Goal: Navigation & Orientation: Find specific page/section

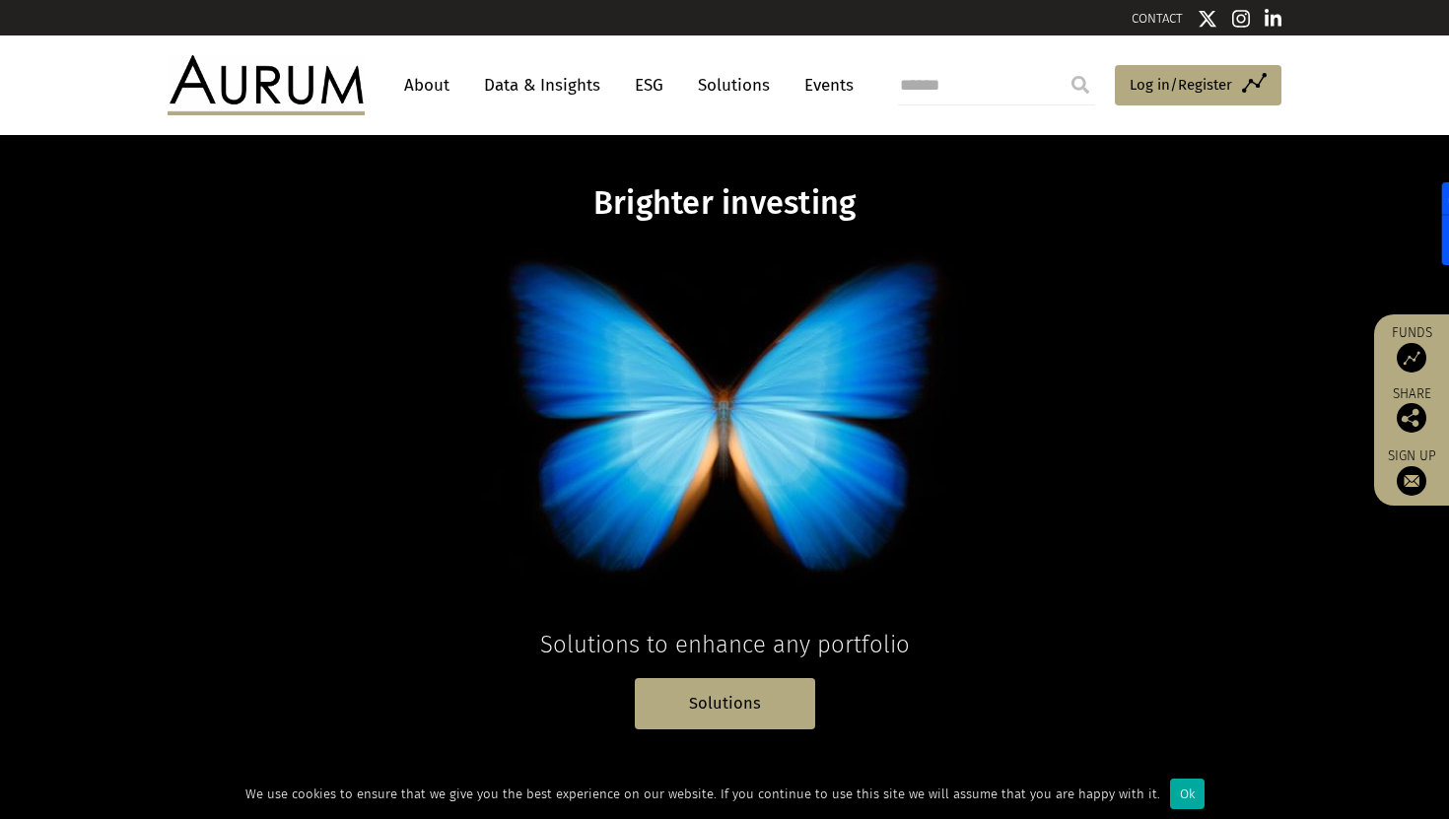
click at [440, 76] on link "About" at bounding box center [426, 85] width 65 height 36
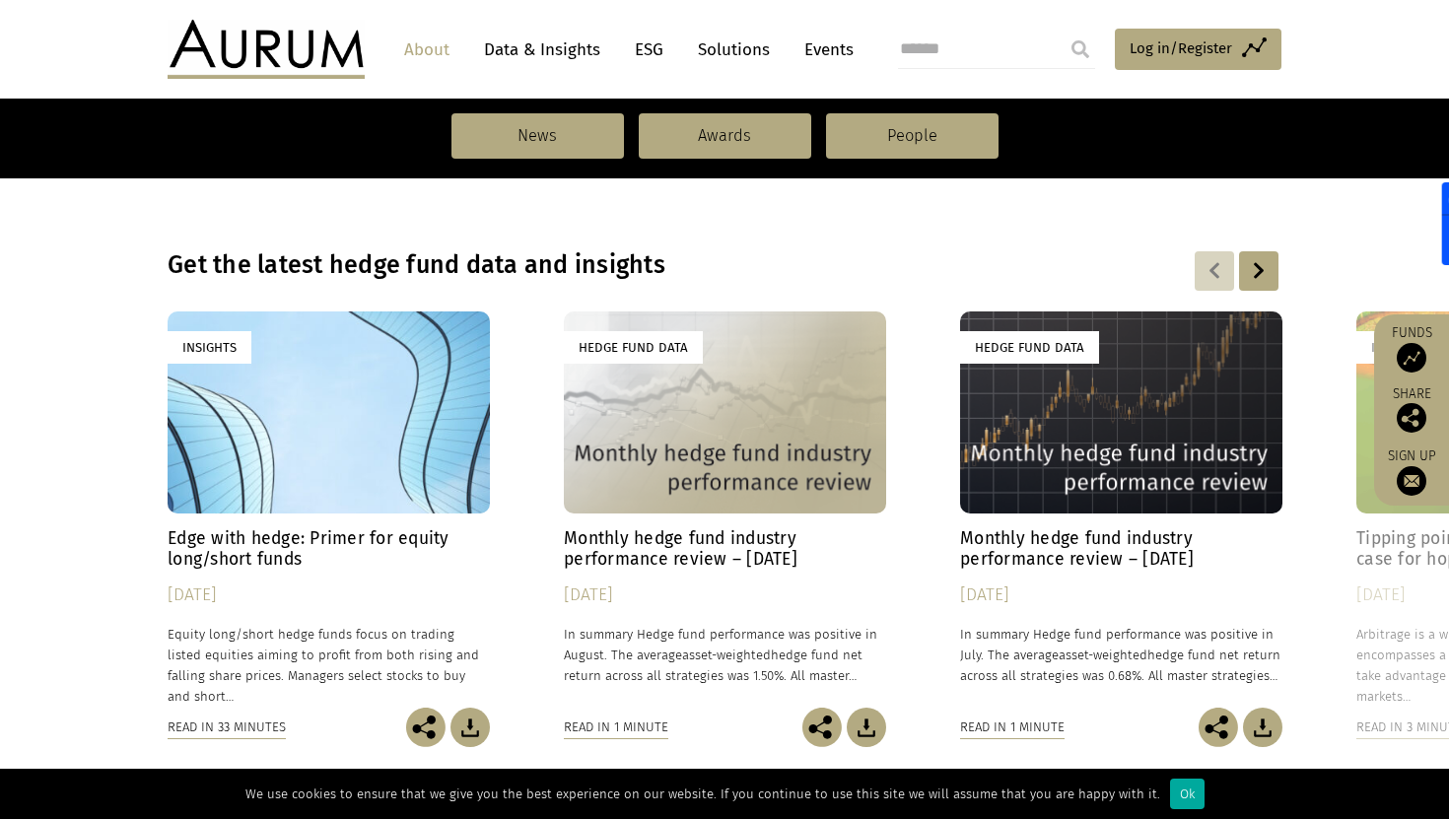
scroll to position [1592, 0]
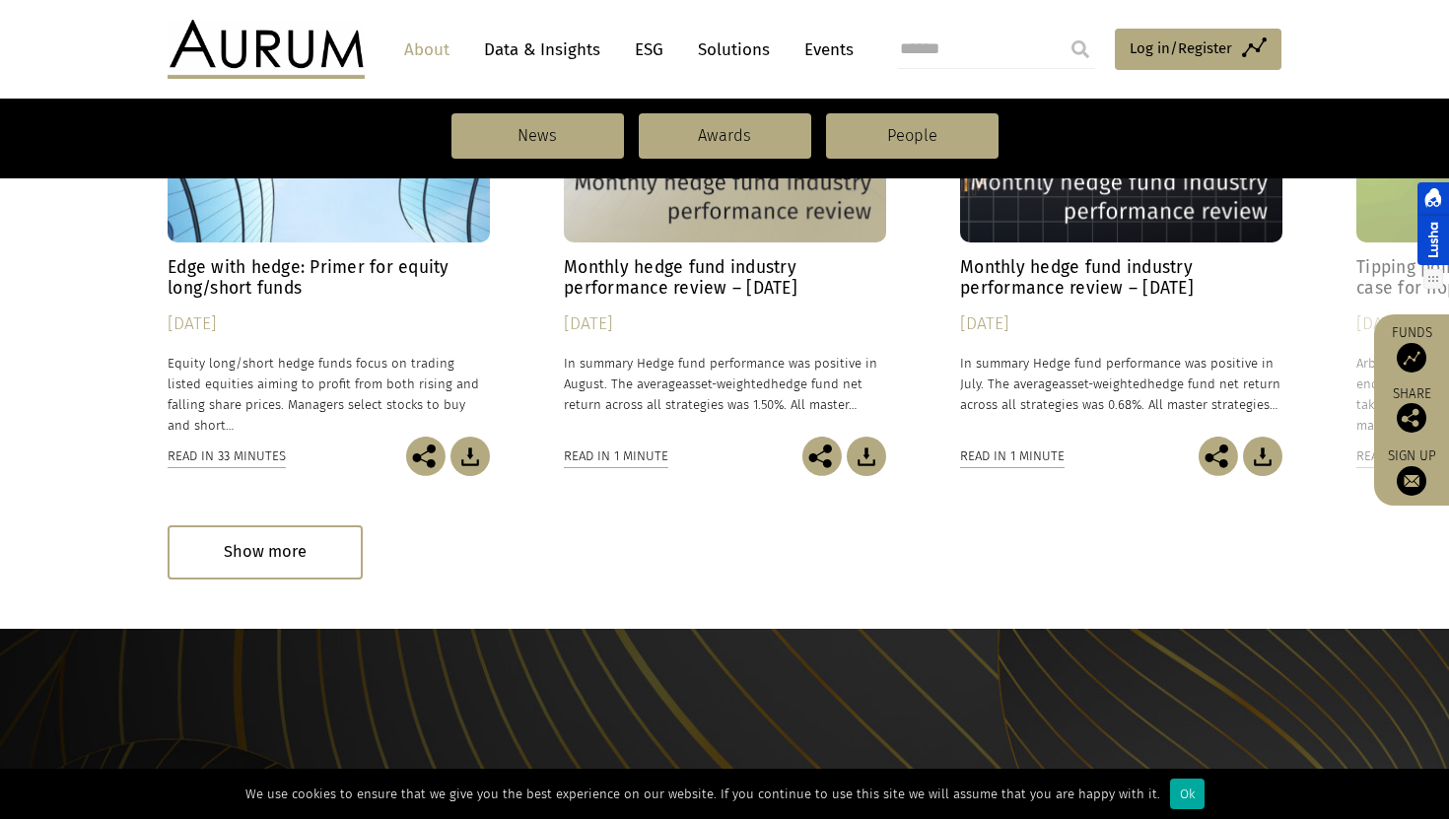
click at [1425, 225] on div at bounding box center [1433, 223] width 32 height 83
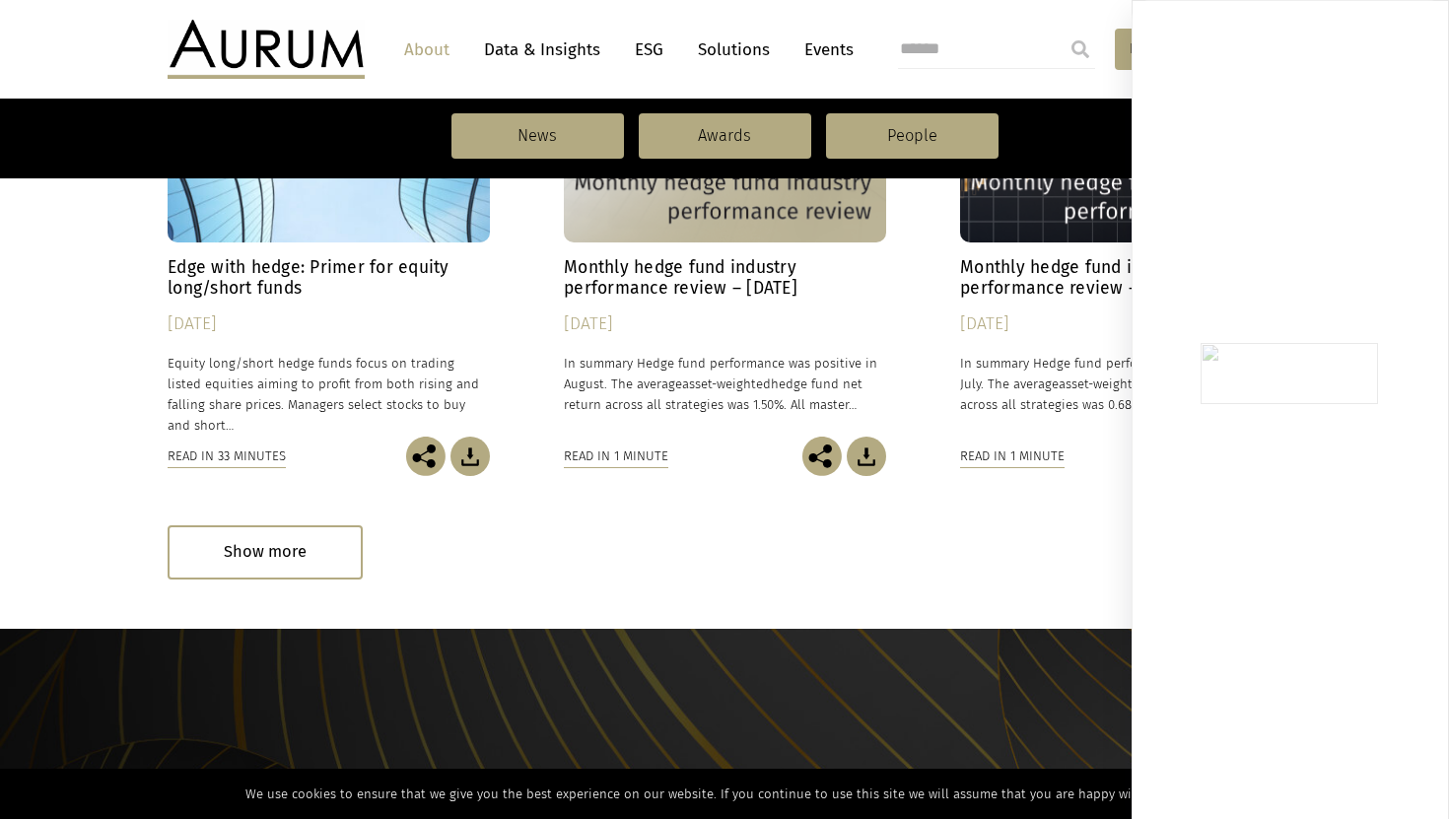
scroll to position [2134, 0]
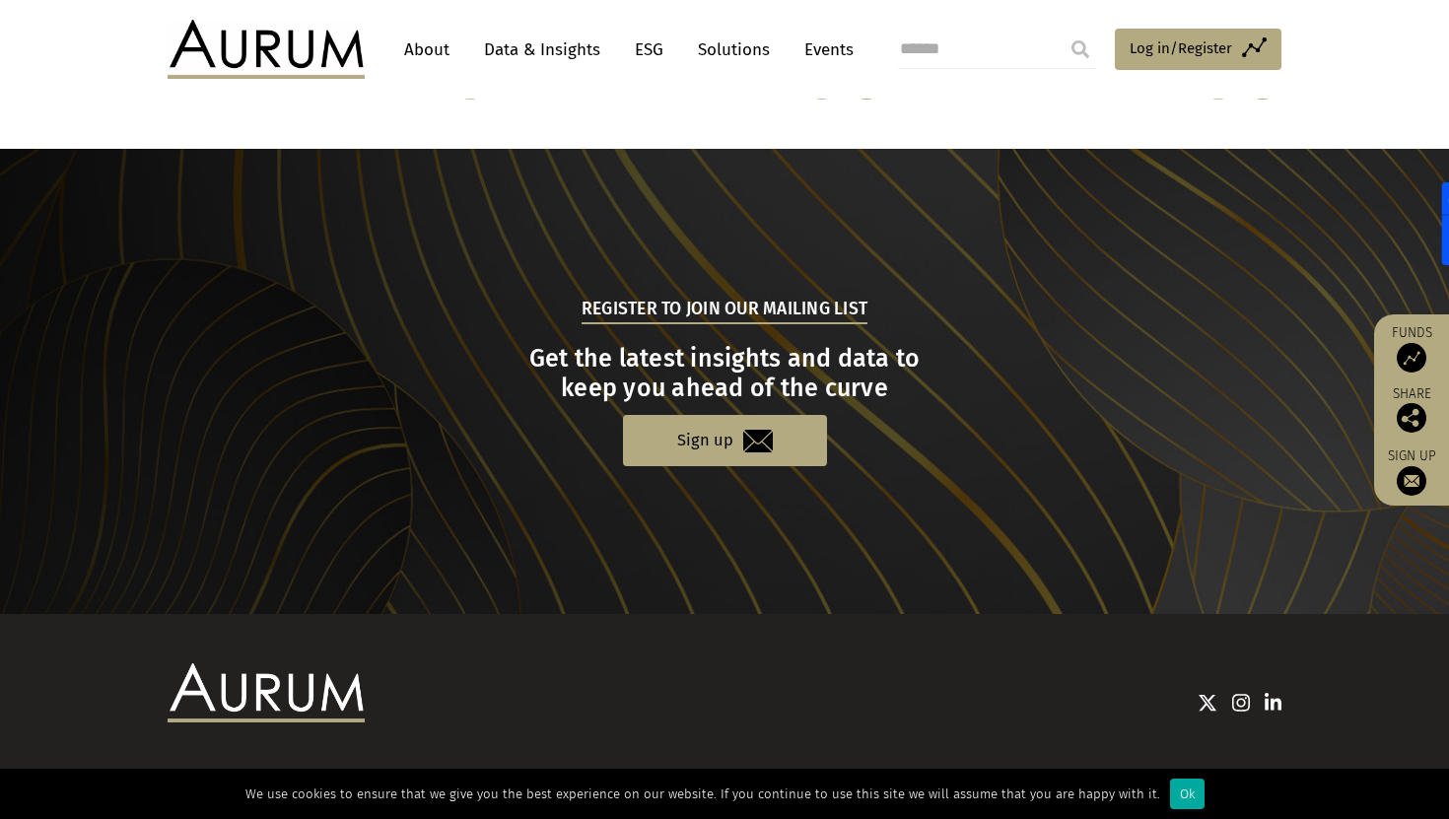
scroll to position [1919, 0]
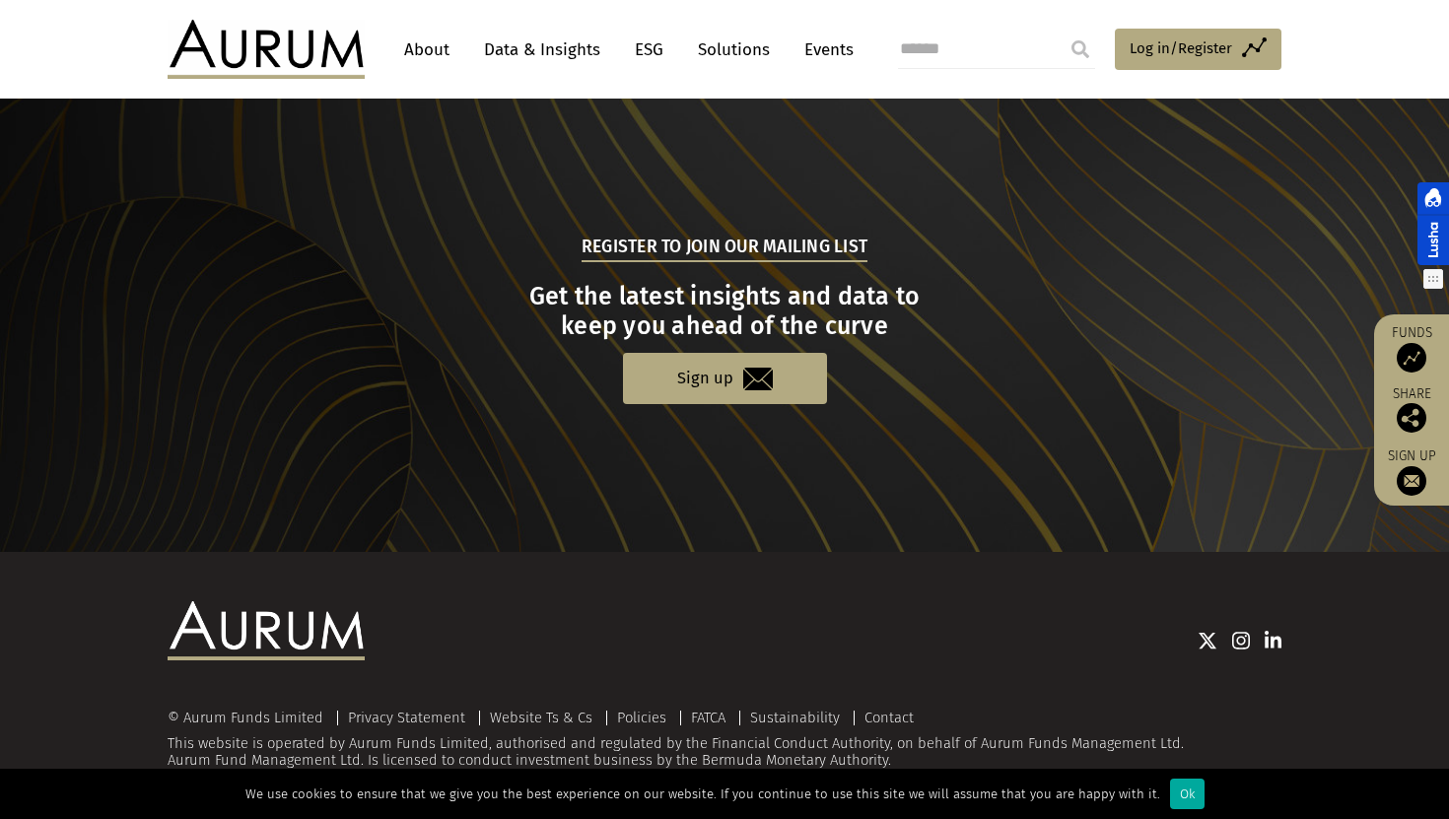
click at [1430, 248] on div at bounding box center [1433, 223] width 32 height 83
